Goal: Task Accomplishment & Management: Manage account settings

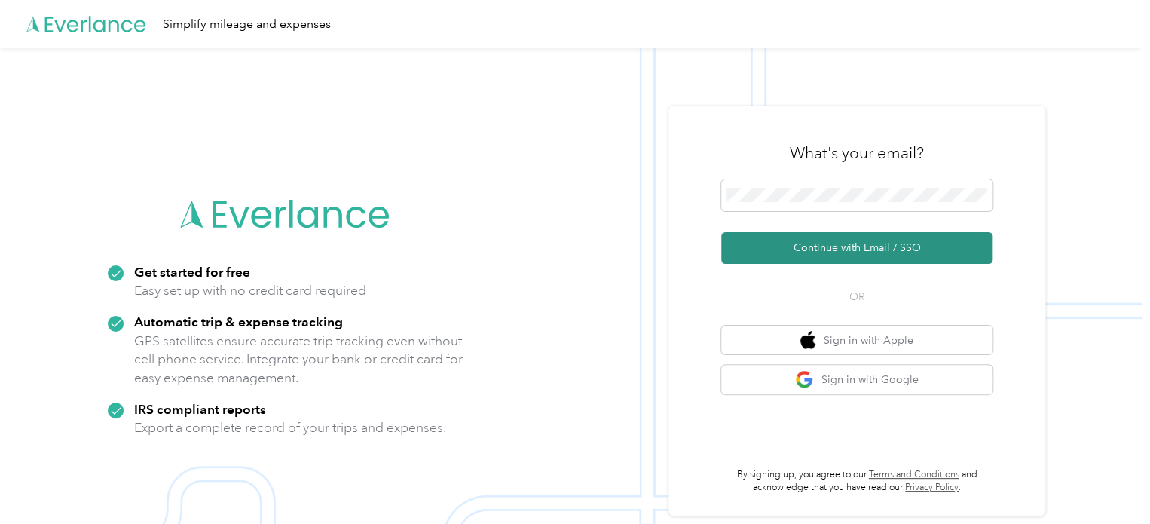
click at [848, 255] on button "Continue with Email / SSO" at bounding box center [856, 248] width 271 height 32
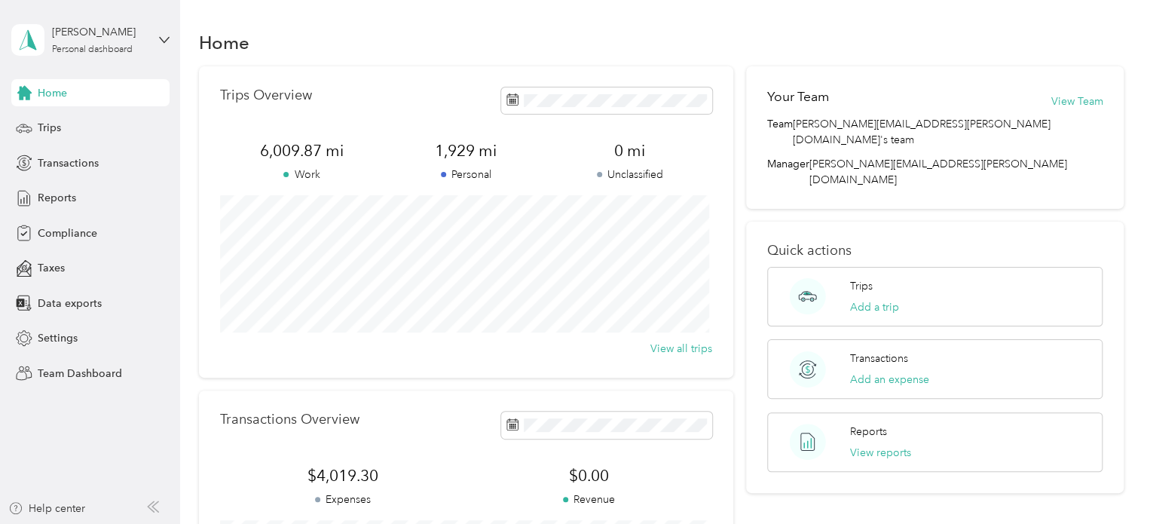
click at [103, 374] on span "Team Dashboard" at bounding box center [80, 373] width 84 height 16
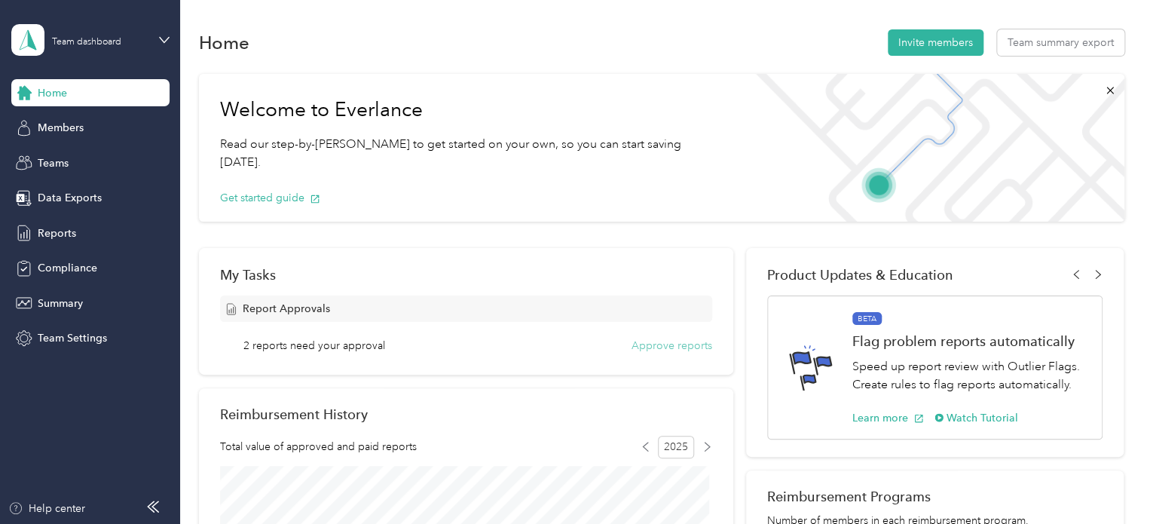
click at [669, 345] on button "Approve reports" at bounding box center [671, 345] width 81 height 16
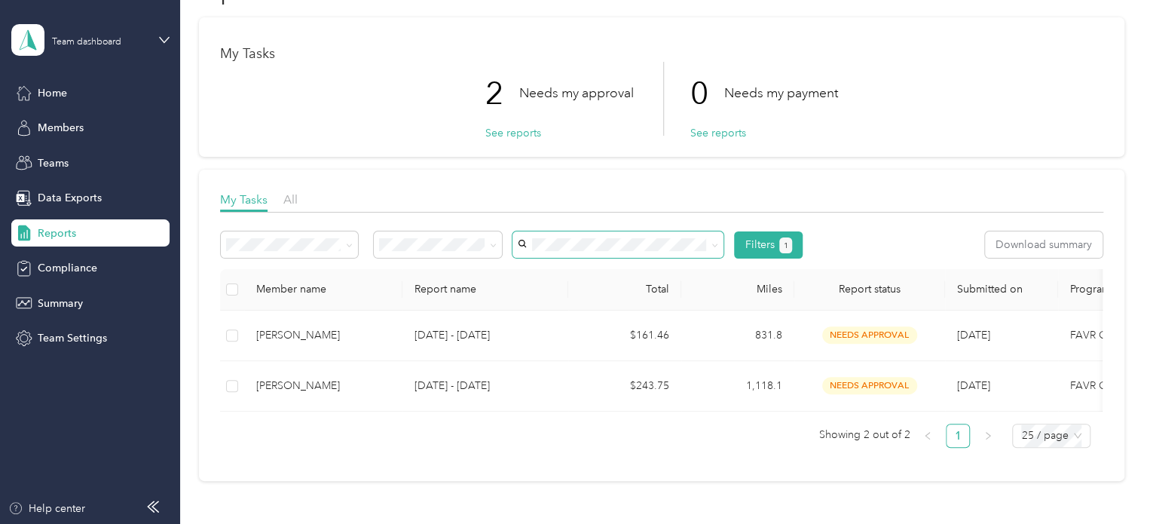
scroll to position [75, 0]
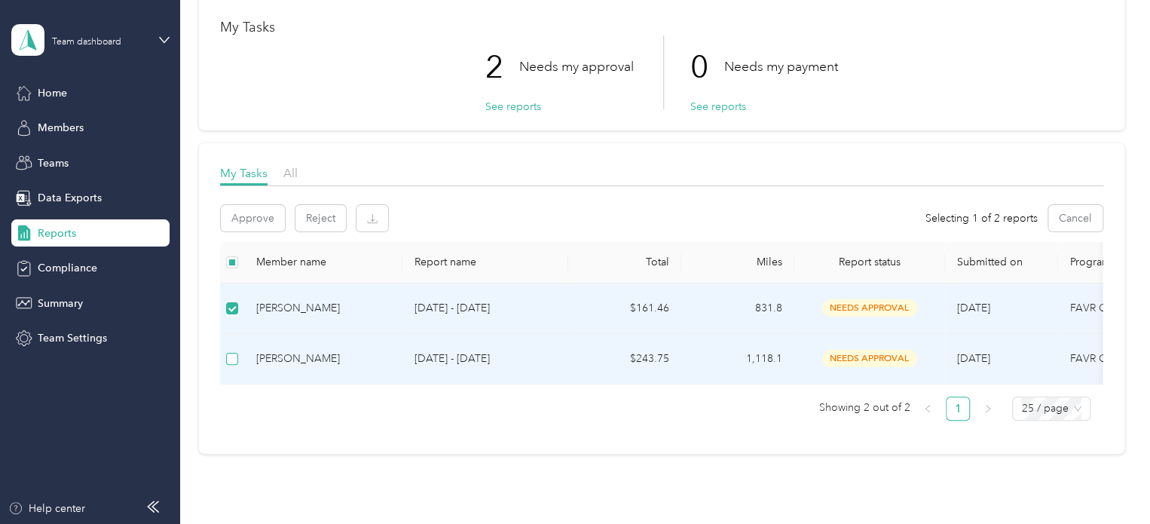
click at [232, 365] on label at bounding box center [232, 358] width 12 height 17
click at [268, 218] on button "Approve" at bounding box center [253, 218] width 64 height 26
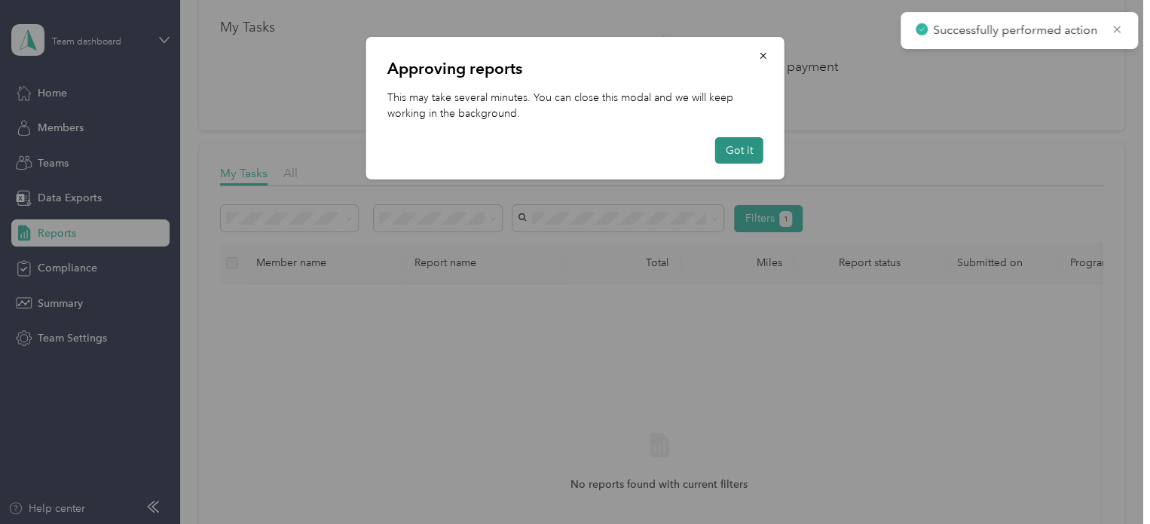
click at [746, 147] on button "Got it" at bounding box center [739, 150] width 48 height 26
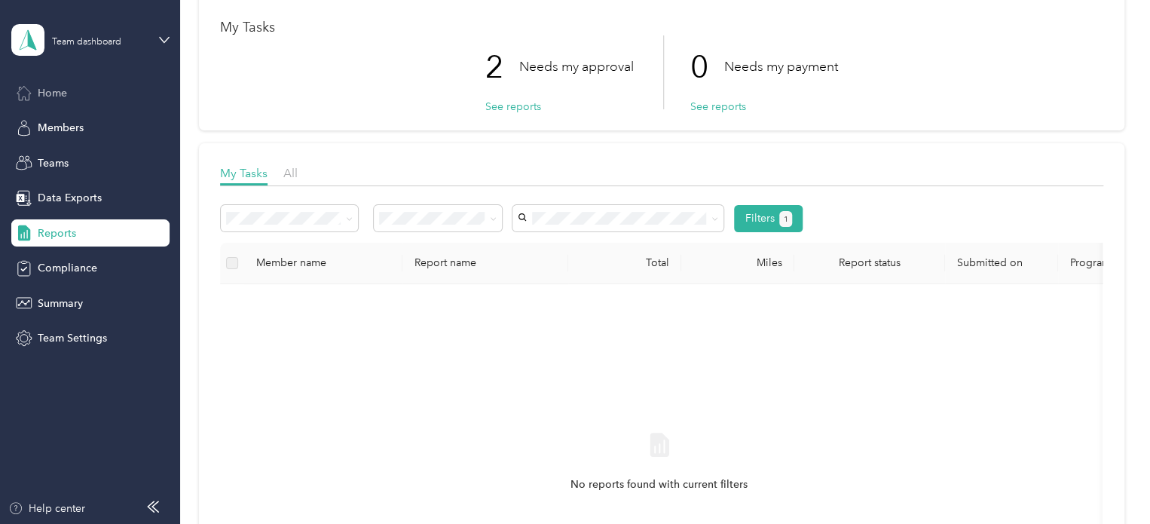
click at [44, 95] on span "Home" at bounding box center [52, 93] width 29 height 16
